Goal: Check status: Check status

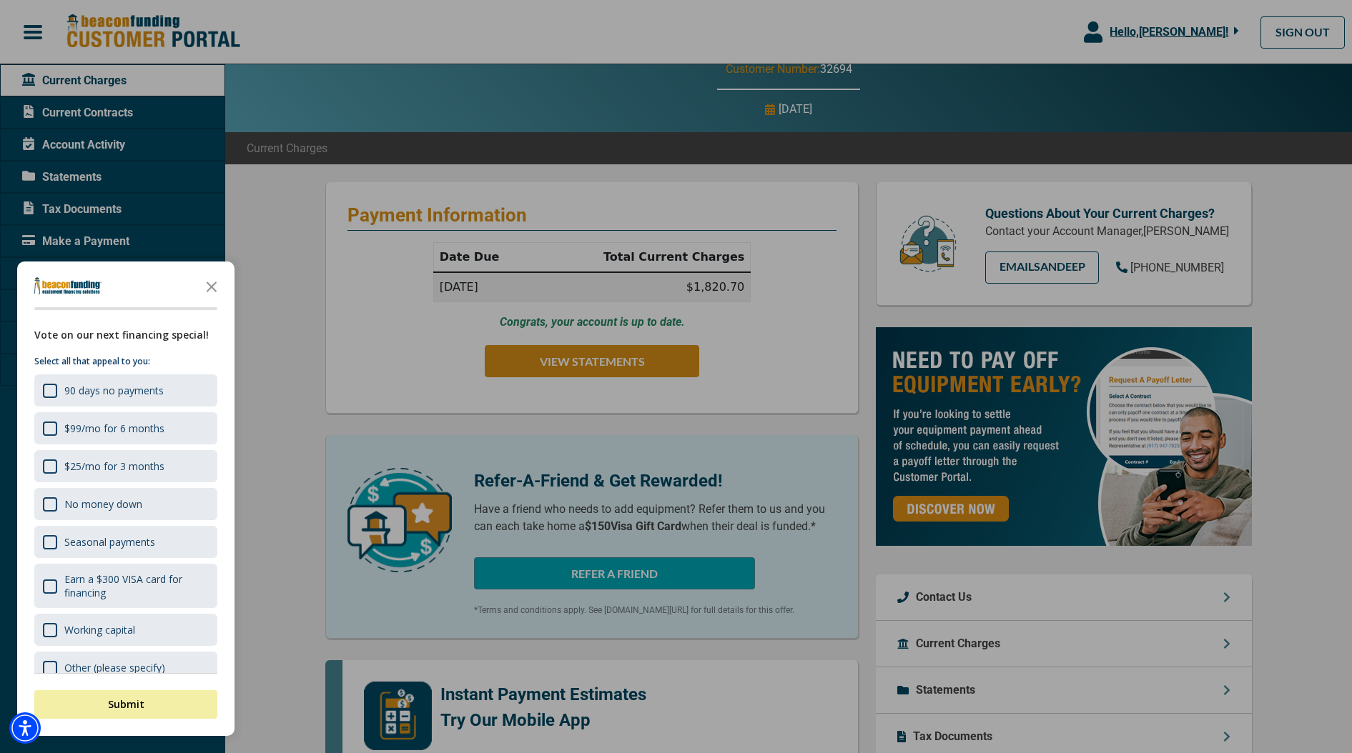
scroll to position [61, 0]
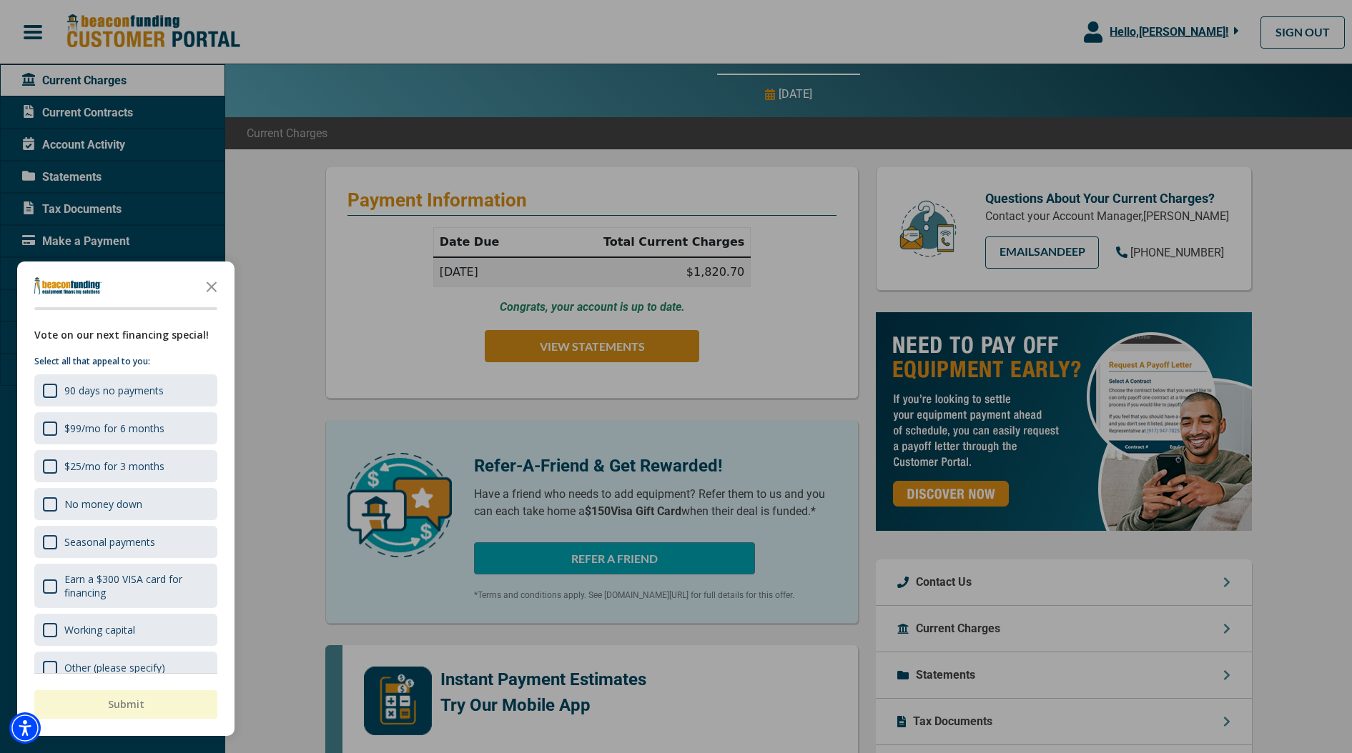
click at [277, 508] on div at bounding box center [676, 376] width 1352 height 753
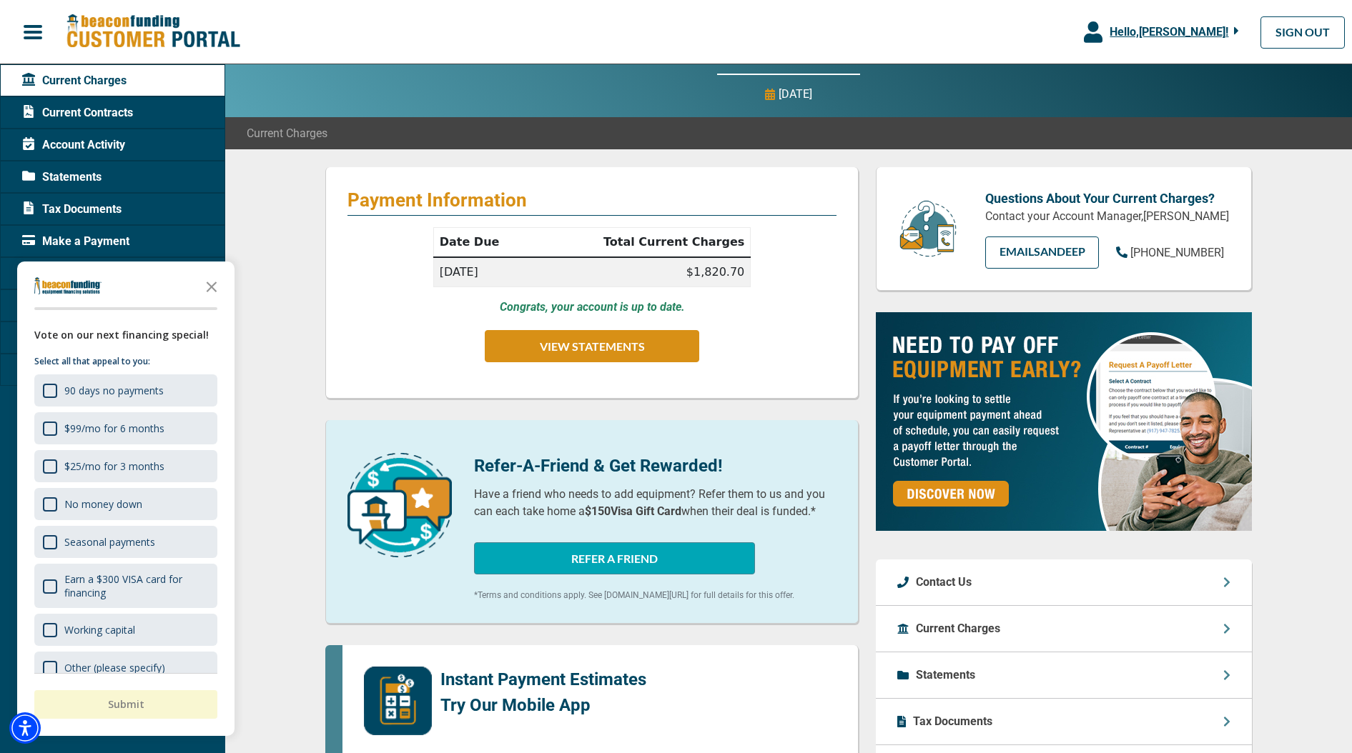
click at [73, 181] on span "Statements" at bounding box center [61, 177] width 79 height 17
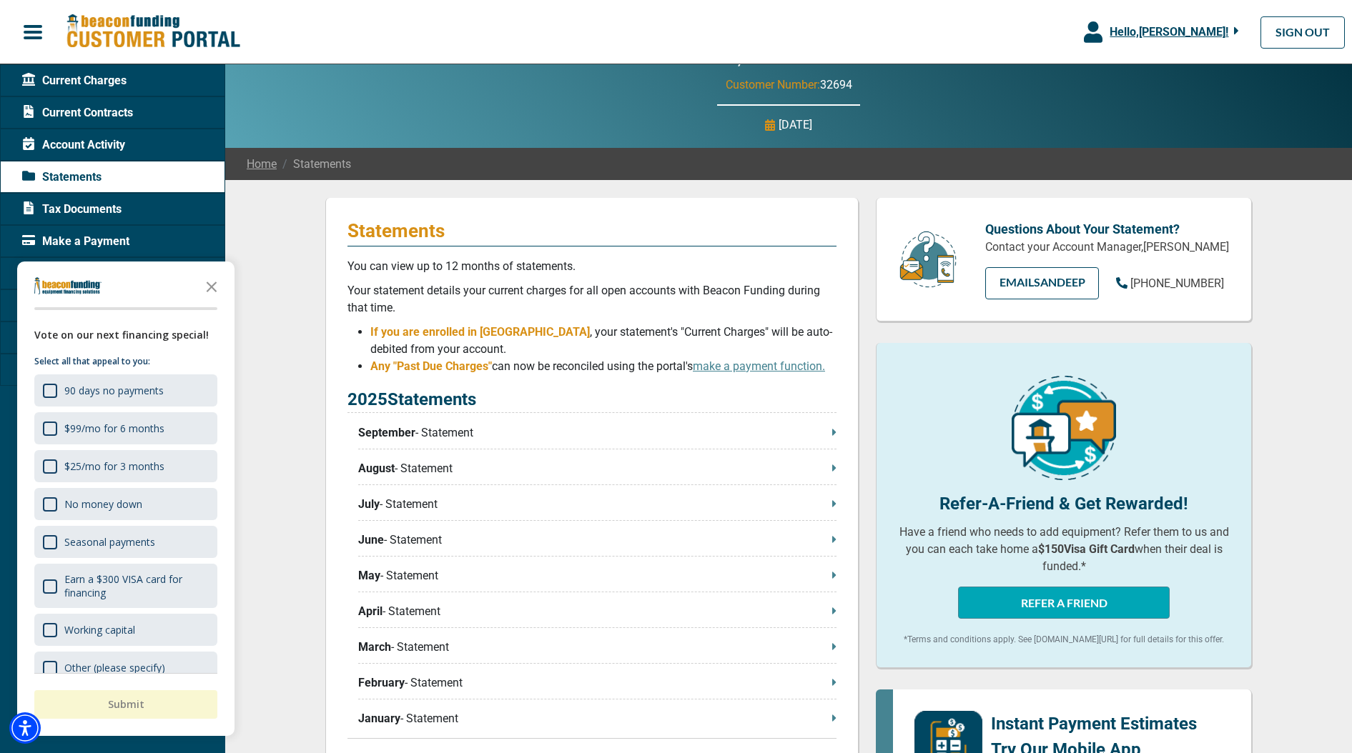
scroll to position [30, 0]
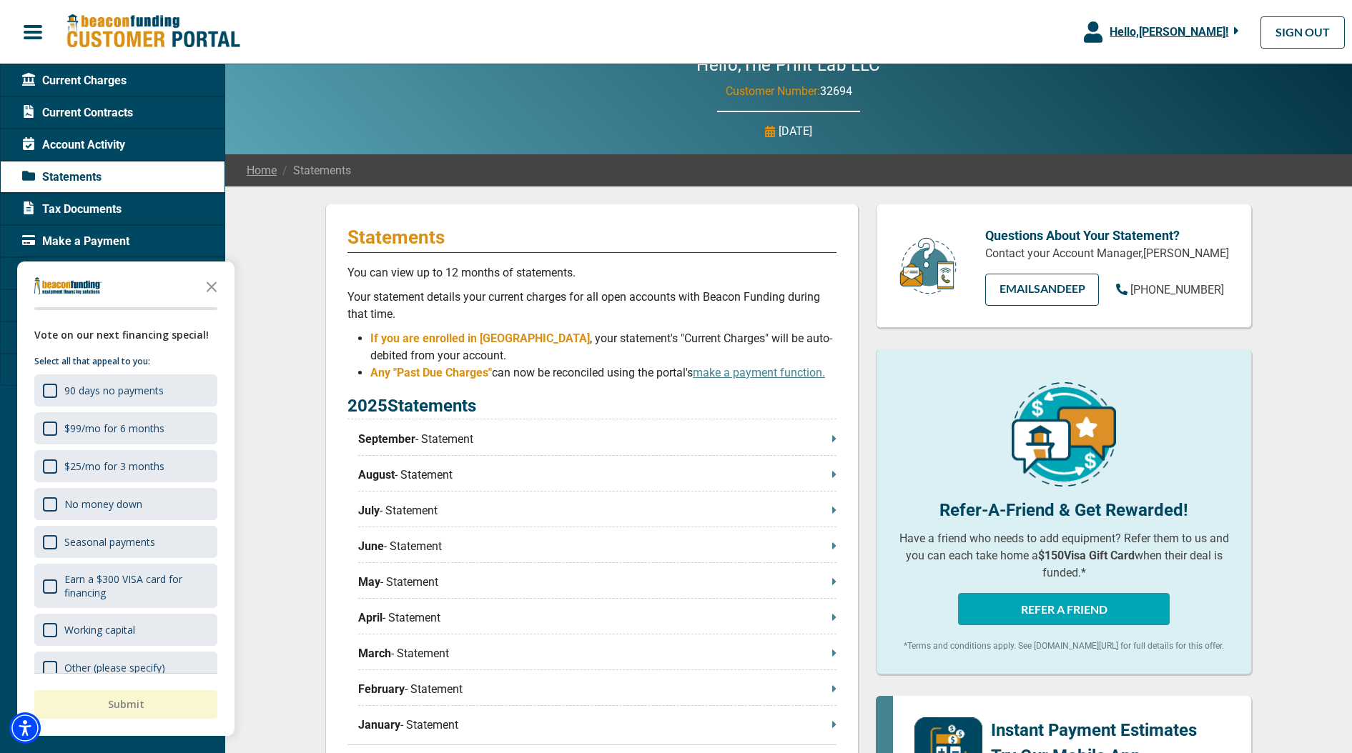
click at [96, 139] on span "Account Activity" at bounding box center [73, 145] width 103 height 17
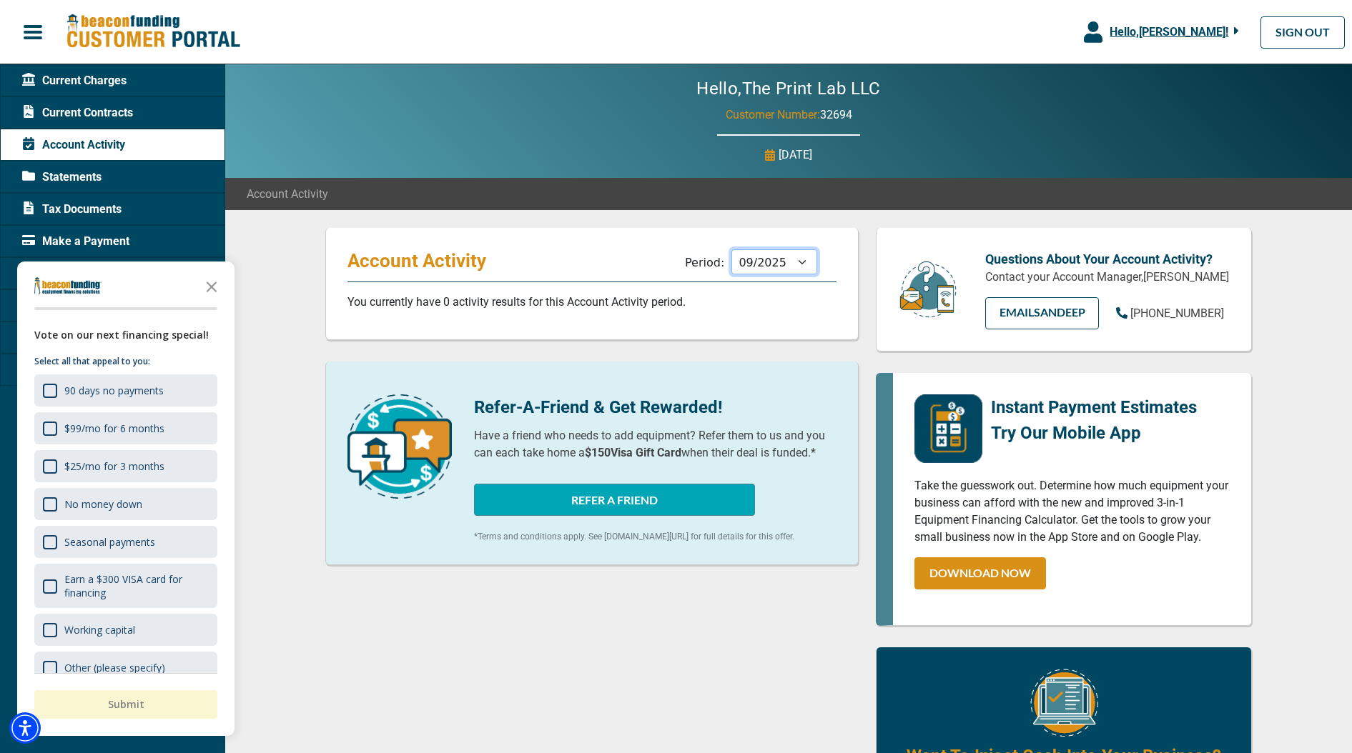
select select "10/2024"
click at [71, 175] on span "Statements" at bounding box center [61, 177] width 79 height 17
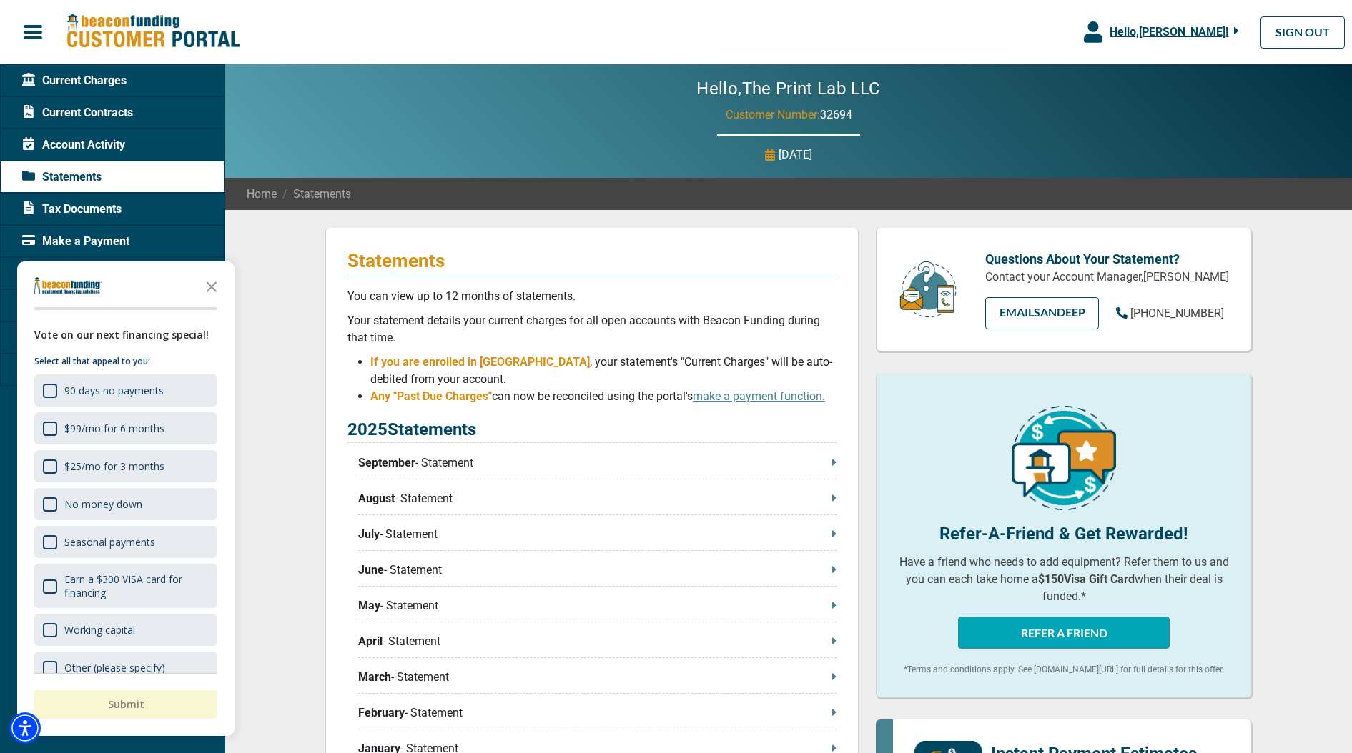
click at [85, 114] on span "Current Contracts" at bounding box center [77, 112] width 111 height 17
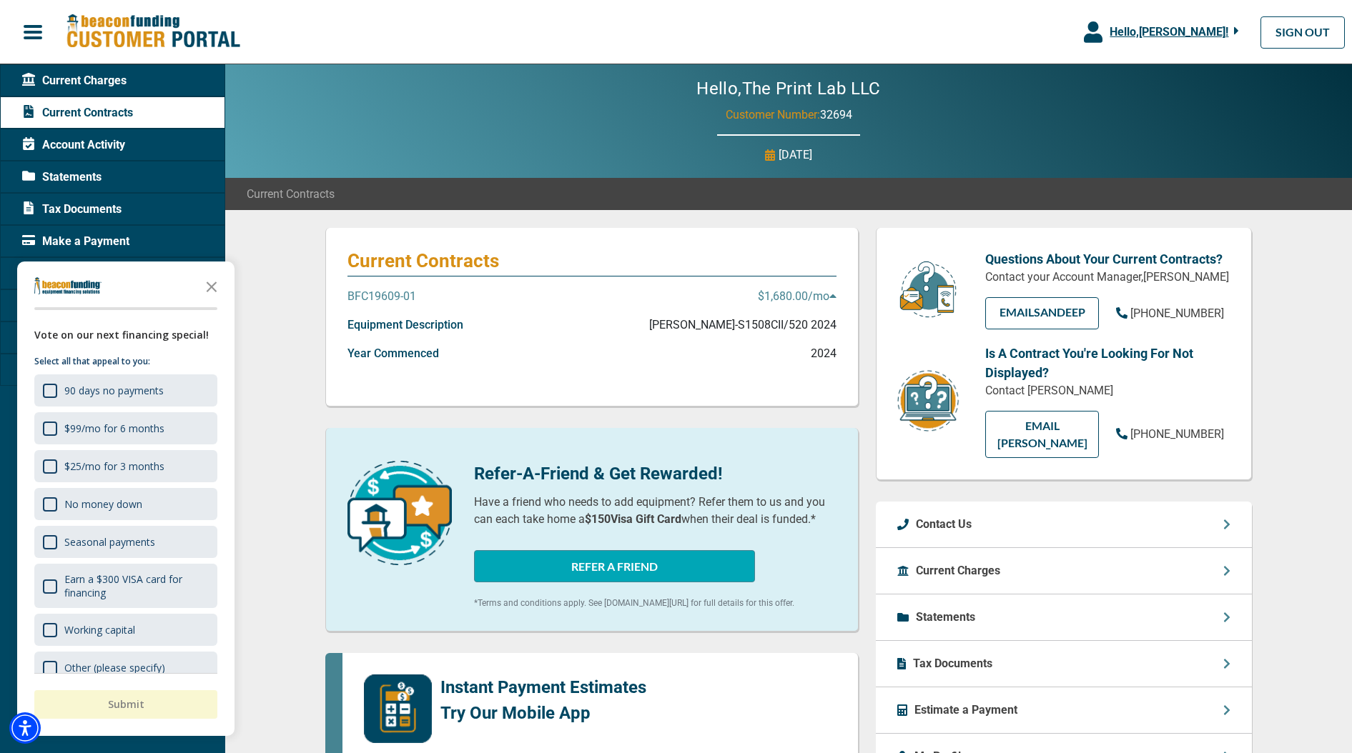
click at [806, 296] on p "$1,680.00 /mo" at bounding box center [797, 296] width 79 height 17
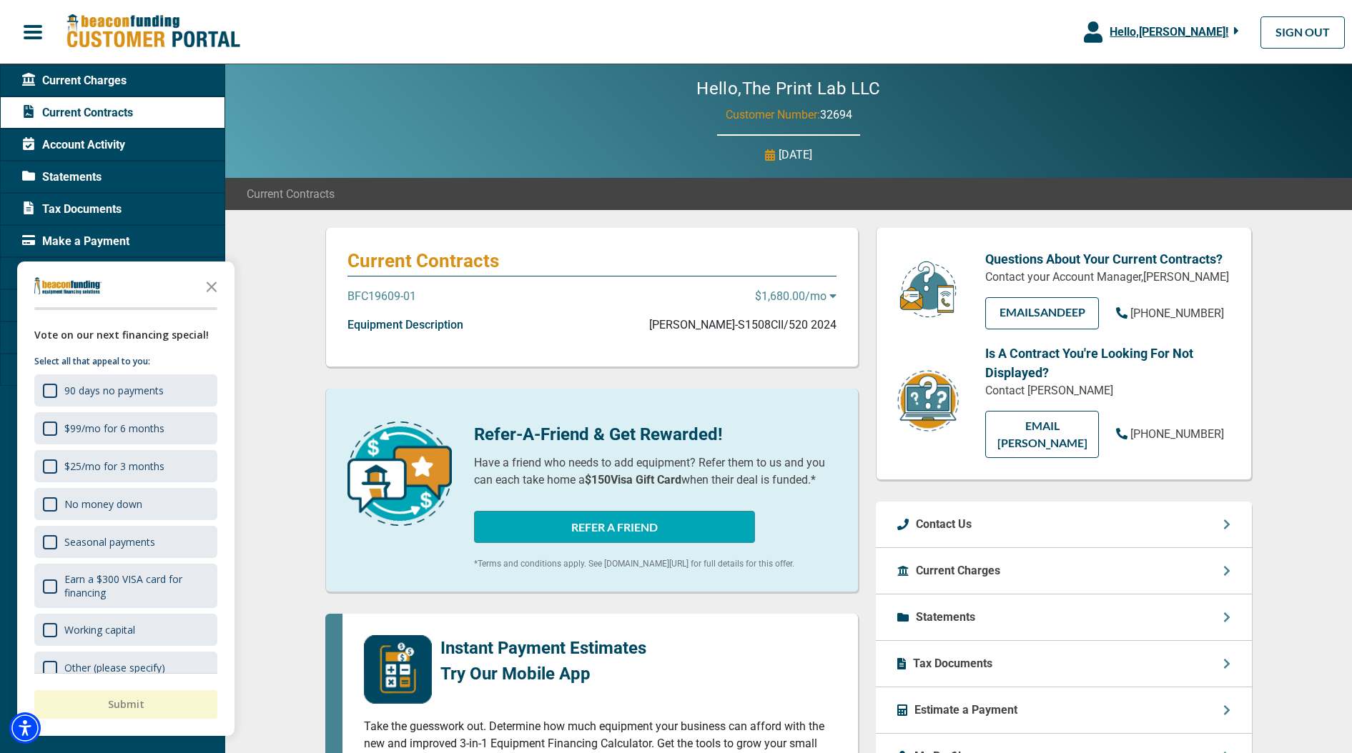
click at [806, 296] on p "$1,680.00 /mo" at bounding box center [795, 296] width 81 height 17
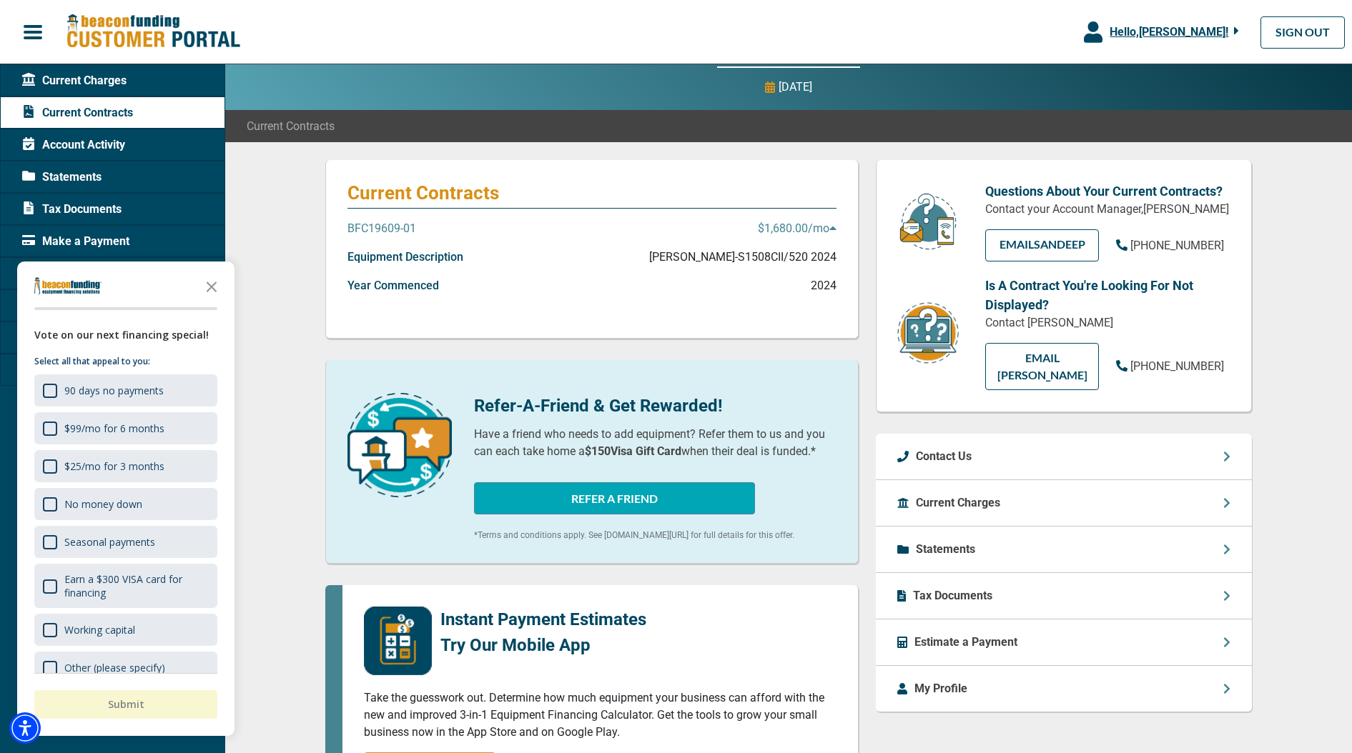
scroll to position [76, 0]
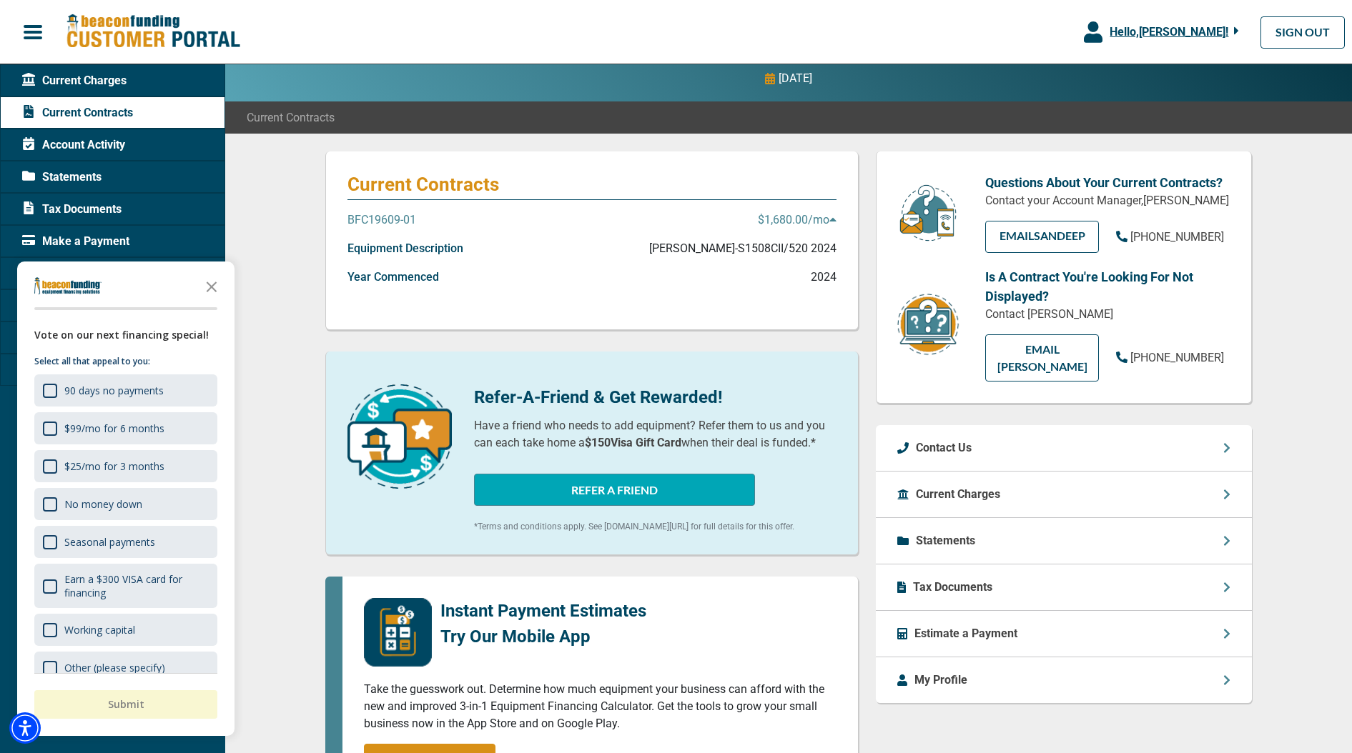
click at [1001, 498] on div "Current Charges" at bounding box center [1064, 495] width 376 height 46
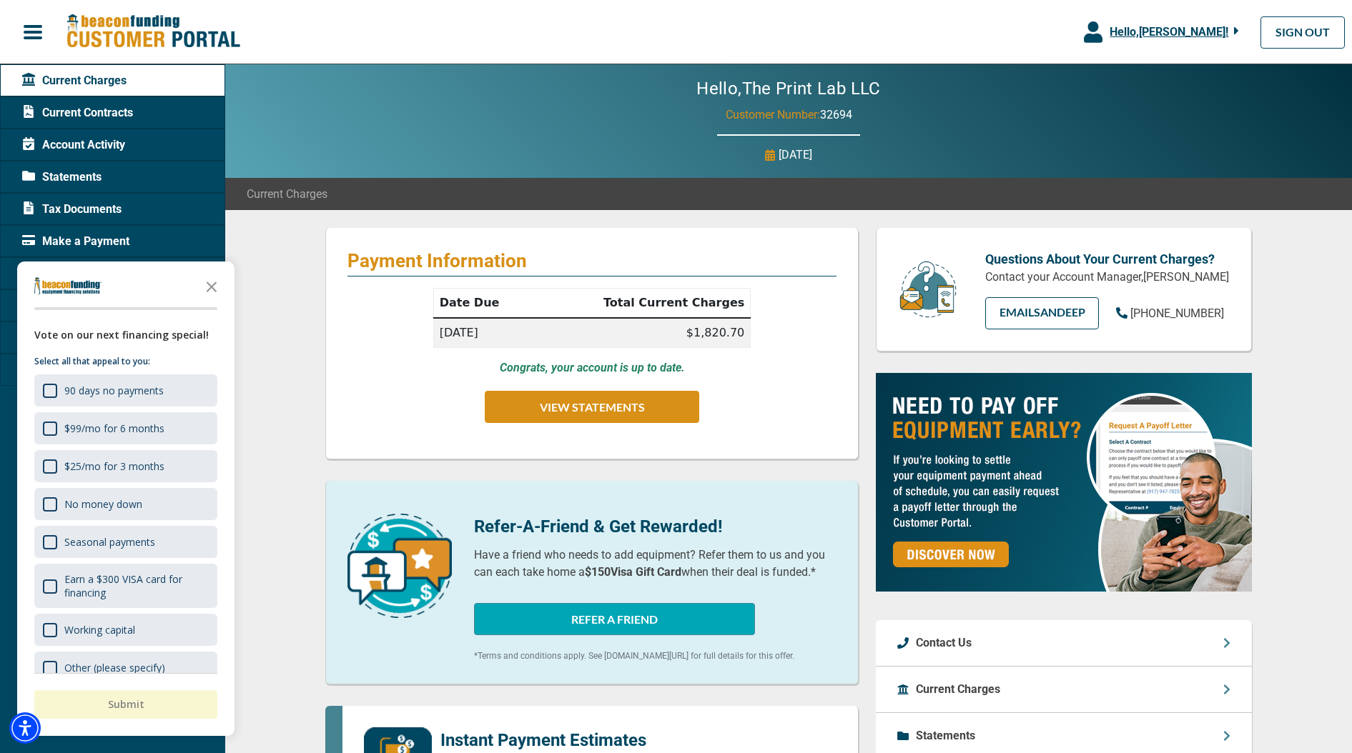
click at [96, 114] on span "Current Contracts" at bounding box center [77, 112] width 111 height 17
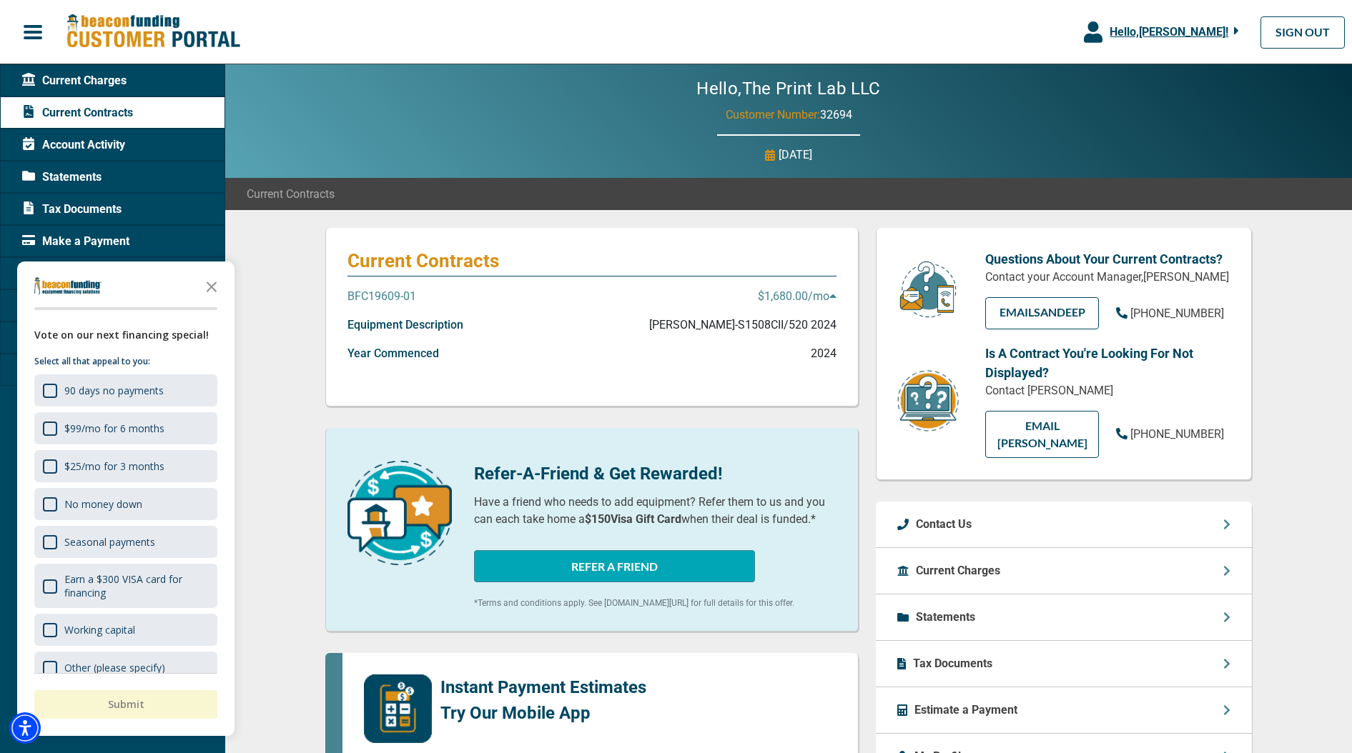
click at [352, 295] on p "BFC19609-01" at bounding box center [381, 296] width 69 height 17
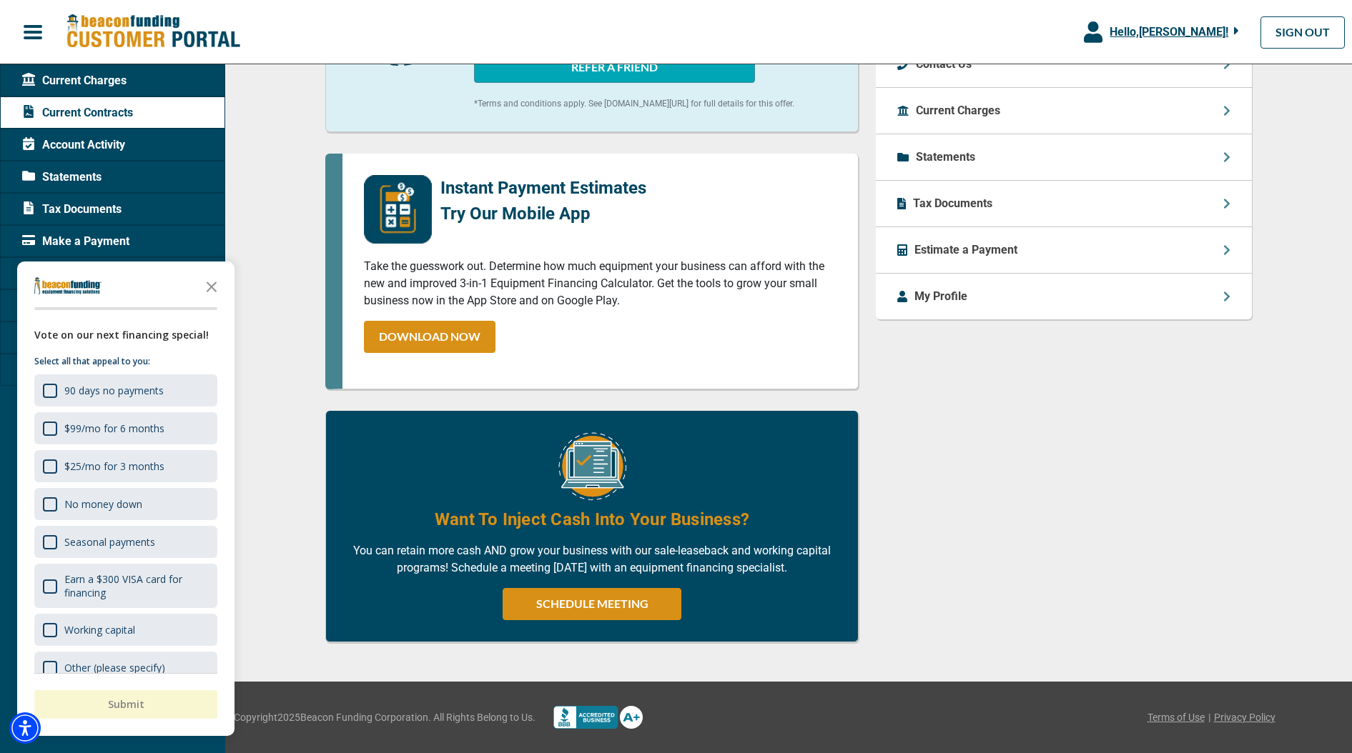
scroll to position [107, 0]
